Goal: Find specific page/section: Find specific page/section

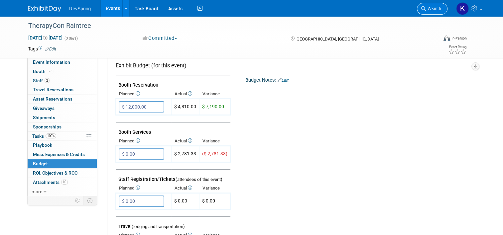
click at [441, 7] on span "Search" at bounding box center [433, 8] width 15 height 5
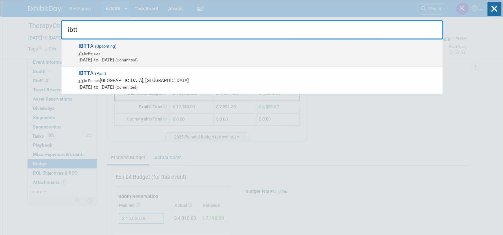
type input "ibtt"
click at [308, 58] on span "[DATE] to [DATE] (Committed)" at bounding box center [258, 60] width 361 height 7
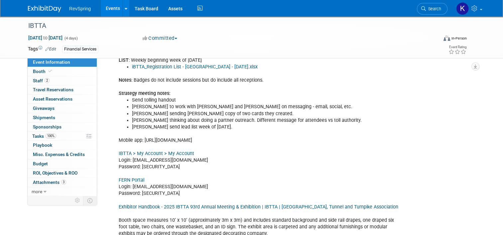
scroll to position [104, 0]
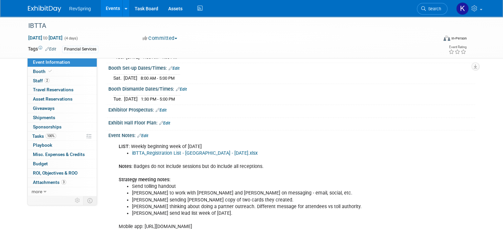
click at [141, 131] on div "Event Notes: Edit" at bounding box center [291, 135] width 367 height 9
click at [141, 134] on link "Edit" at bounding box center [142, 136] width 11 height 5
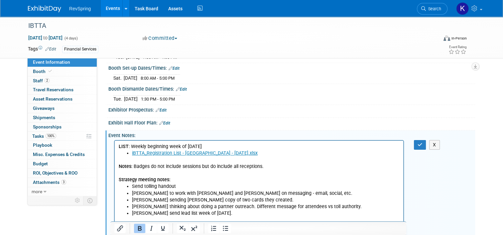
scroll to position [0, 0]
click at [245, 151] on li "iBTTA_Registration List - [GEOGRAPHIC_DATA] - [DATE].xlsx﻿" at bounding box center [266, 153] width 268 height 7
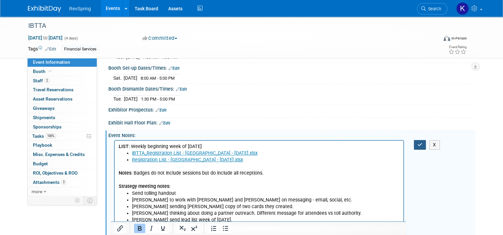
click at [426, 142] on button "button" at bounding box center [420, 145] width 12 height 10
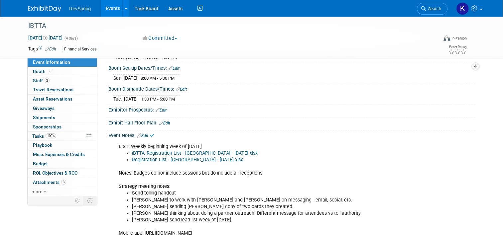
click at [163, 160] on link "Registration List - Denver - 9-22-2025.xlsx" at bounding box center [187, 160] width 111 height 6
